Goal: Transaction & Acquisition: Download file/media

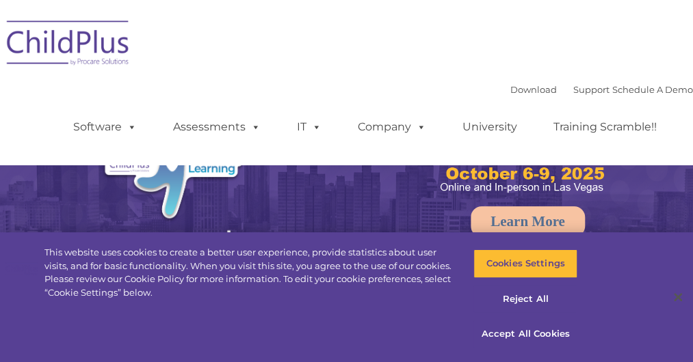
select select "MEDIUM"
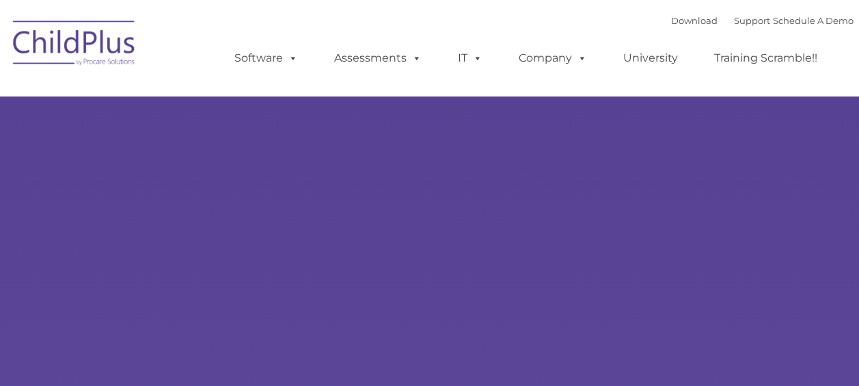
type input ""
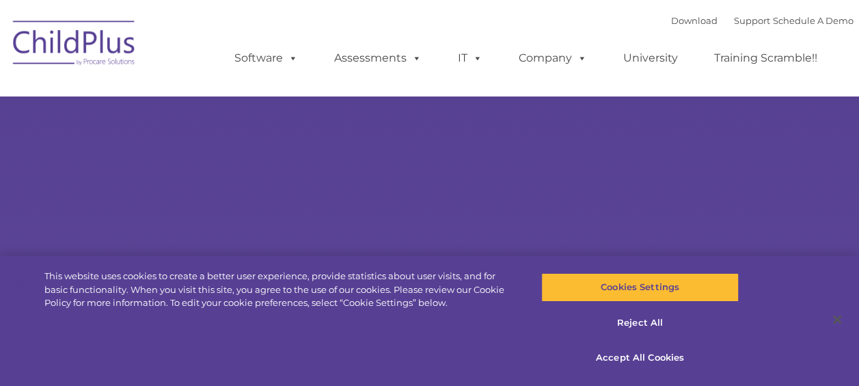
select select "MEDIUM"
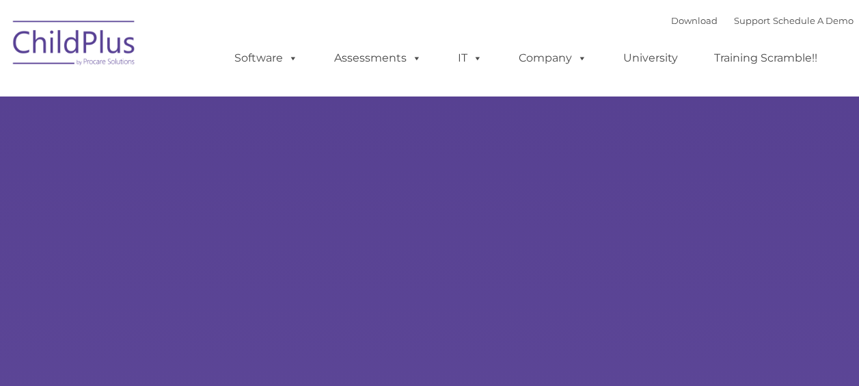
type input ""
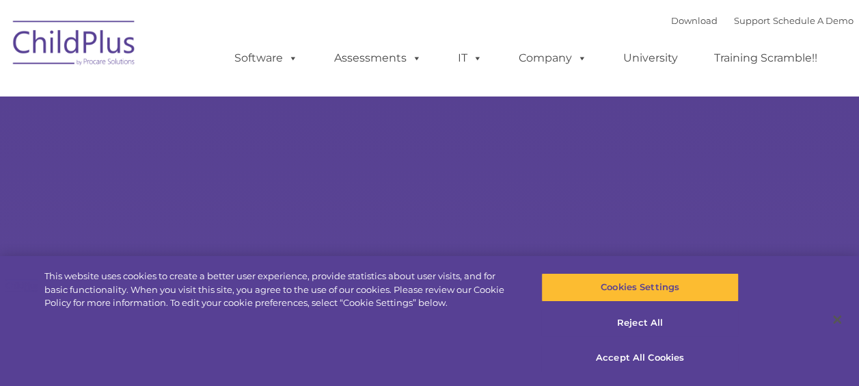
select select "MEDIUM"
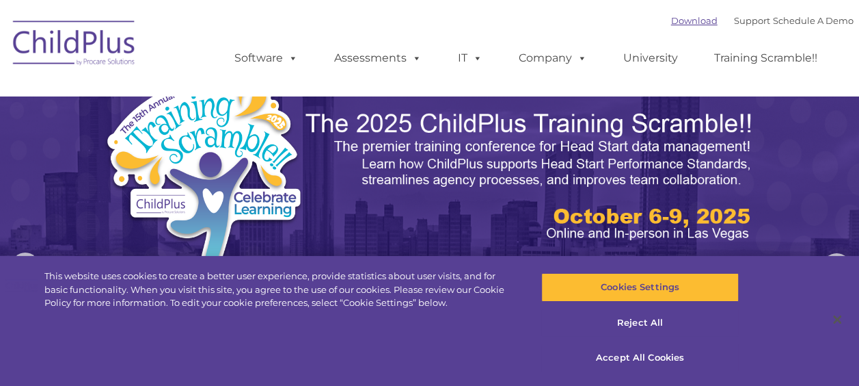
click at [692, 21] on link "Download" at bounding box center [694, 20] width 46 height 11
